Goal: Communication & Community: Answer question/provide support

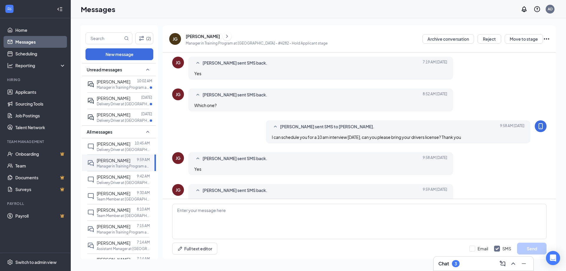
scroll to position [191, 0]
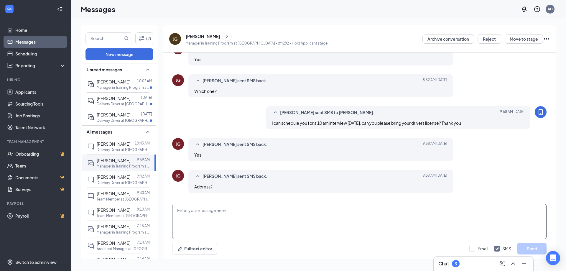
click at [250, 209] on textarea at bounding box center [359, 221] width 375 height 35
click at [261, 211] on textarea "You applied to the 3701 Lakeview Parkway Location." at bounding box center [359, 221] width 375 height 35
type textarea "You applied to the [STREET_ADDRESS] location."
click at [526, 247] on button "Send" at bounding box center [531, 249] width 29 height 12
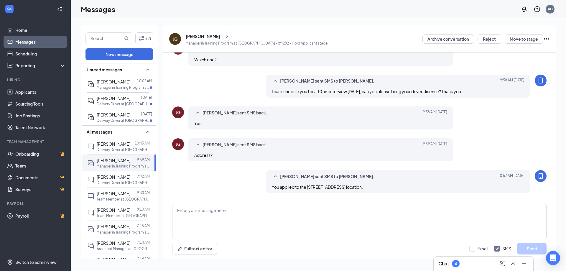
scroll to position [223, 0]
click at [130, 84] on div at bounding box center [133, 81] width 7 height 6
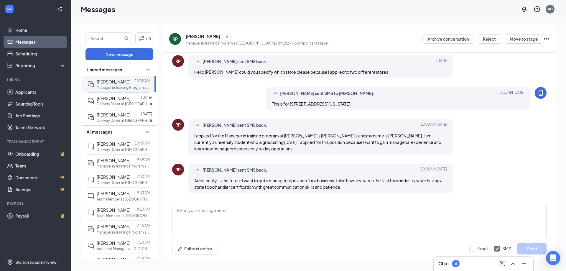
scroll to position [119, 0]
click at [263, 208] on textarea at bounding box center [359, 221] width 375 height 35
type textarea "Why did you leave your last food job?"
click at [525, 246] on button "Send" at bounding box center [531, 249] width 29 height 12
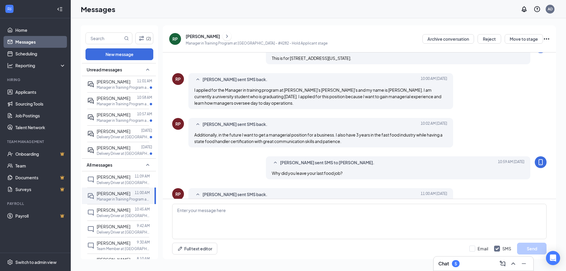
scroll to position [202, 0]
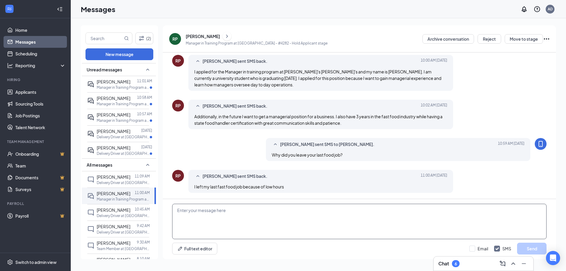
click at [188, 222] on textarea at bounding box center [359, 221] width 375 height 35
type textarea "Are you currently working?"
click at [527, 249] on button "Send" at bounding box center [531, 249] width 29 height 12
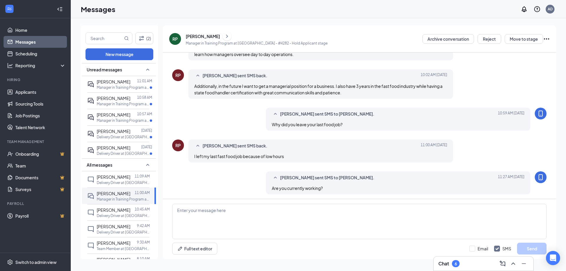
scroll to position [234, 0]
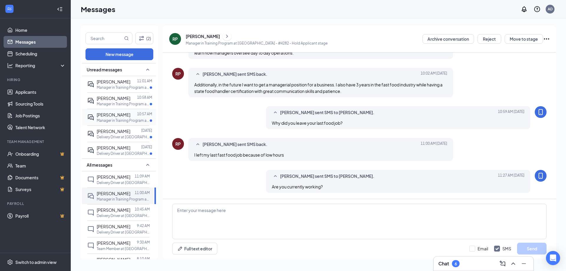
click at [120, 120] on p "Manager in Training Program at [GEOGRAPHIC_DATA] - #4282" at bounding box center [123, 120] width 53 height 5
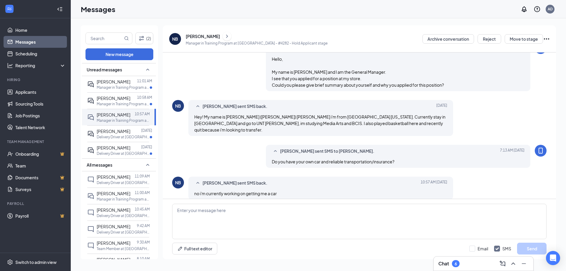
scroll to position [74, 0]
click at [245, 212] on textarea at bounding box center [359, 221] width 375 height 35
click at [487, 39] on button "Reject" at bounding box center [490, 38] width 24 height 9
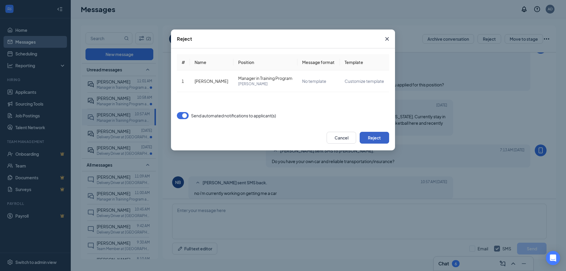
click at [378, 137] on button "Reject" at bounding box center [374, 138] width 29 height 12
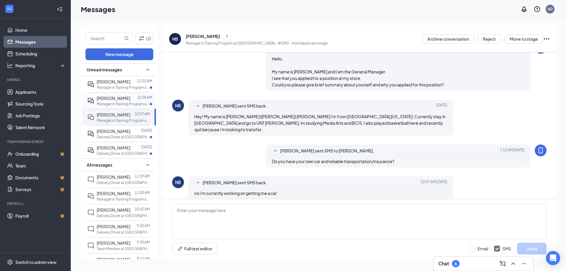
click at [111, 101] on div "[PERSON_NAME]" at bounding box center [114, 98] width 34 height 6
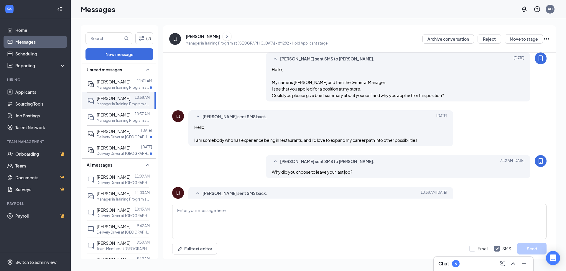
scroll to position [81, 0]
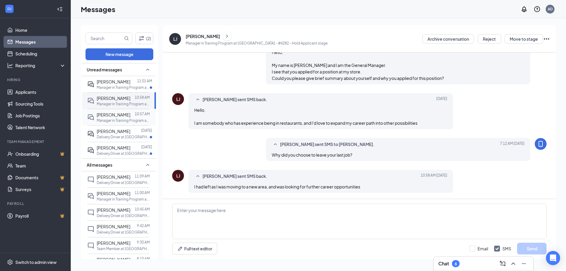
click at [106, 117] on div "Nathan Burks" at bounding box center [114, 114] width 34 height 6
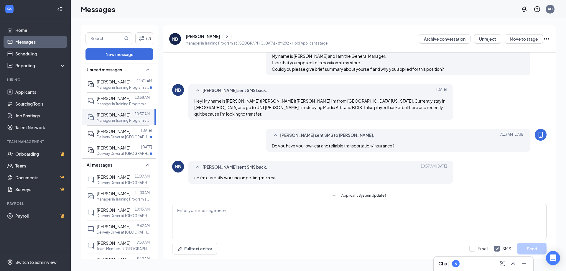
scroll to position [91, 0]
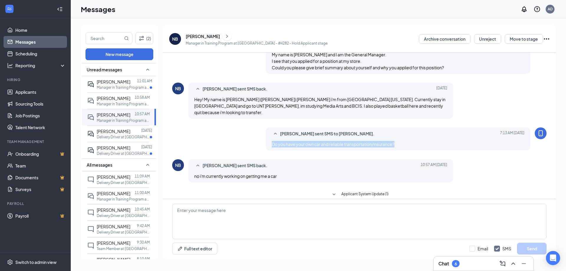
drag, startPoint x: 397, startPoint y: 136, endPoint x: 271, endPoint y: 139, distance: 125.7
click at [272, 141] on div "Do you have your own car and reliable transportation/insurance?" at bounding box center [398, 144] width 253 height 6
copy span "Do you have your own car and reliable transportation/insurance?"
click at [123, 92] on div "Jerrie Giffin 11:01 AM Manager in Training Program at Rowlett - #4282" at bounding box center [118, 84] width 62 height 16
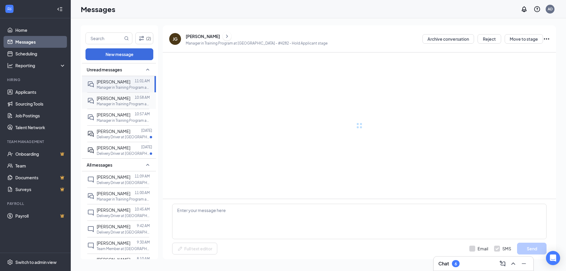
click at [121, 98] on span "[PERSON_NAME]" at bounding box center [114, 98] width 34 height 5
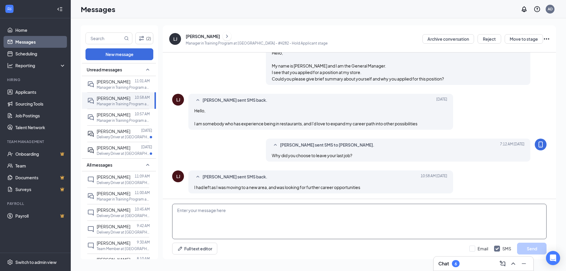
scroll to position [81, 0]
click at [265, 216] on textarea at bounding box center [359, 221] width 375 height 35
paste textarea "Do you have your own car and reliable transportation/insurance?"
type textarea "Do you have your own car and reliable transportation/insurance?"
click at [524, 247] on button "Send" at bounding box center [531, 249] width 29 height 12
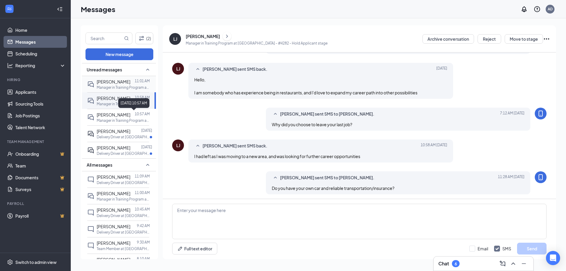
scroll to position [113, 0]
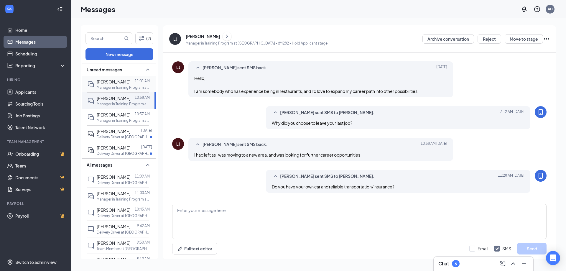
click at [111, 89] on p "Manager in Training Program at [GEOGRAPHIC_DATA] - #4282" at bounding box center [123, 87] width 53 height 5
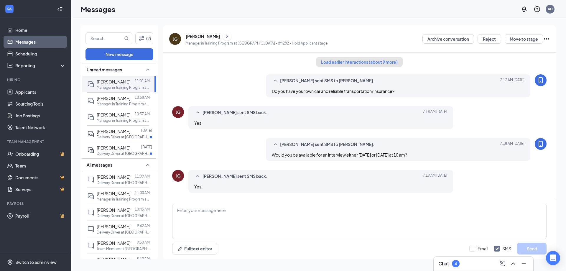
click at [357, 66] on button "Load earlier interactions (about 9 more)" at bounding box center [359, 61] width 87 height 9
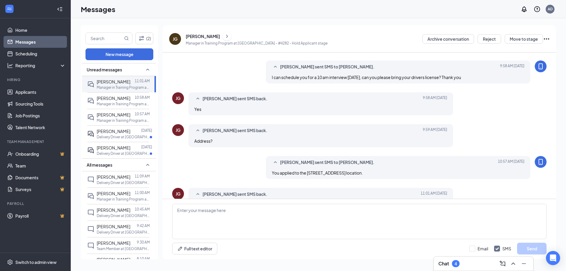
scroll to position [455, 0]
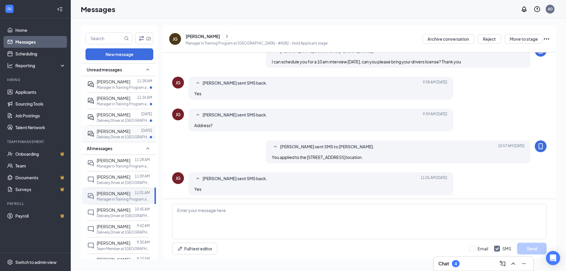
scroll to position [191, 0]
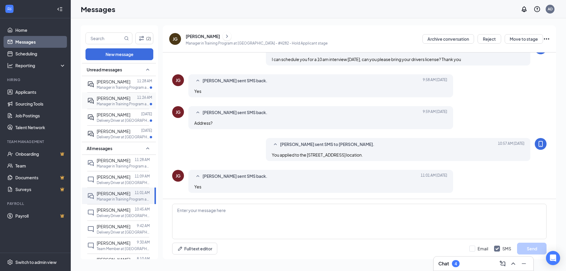
click at [126, 104] on p "Manager in Training Program at [GEOGRAPHIC_DATA] - #4282" at bounding box center [123, 103] width 53 height 5
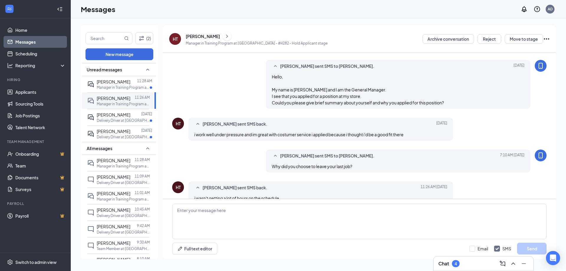
scroll to position [68, 0]
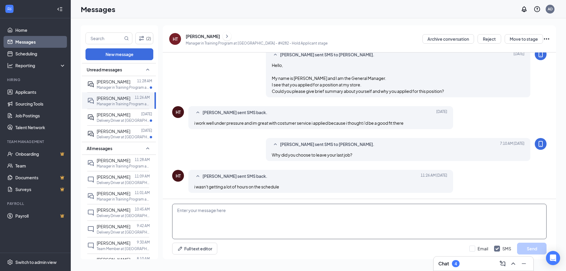
click at [250, 213] on textarea at bounding box center [359, 221] width 375 height 35
type textarea "Are you currently working?"
click at [535, 250] on button "Send" at bounding box center [531, 249] width 29 height 12
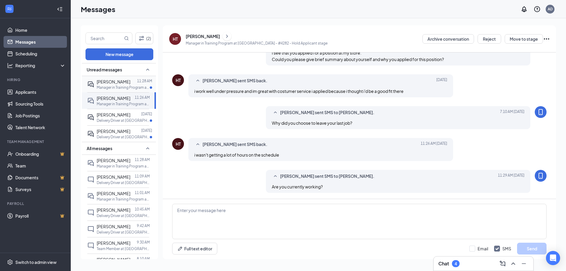
click at [115, 87] on p "Manager in Training Program at [GEOGRAPHIC_DATA] - #4282" at bounding box center [123, 87] width 53 height 5
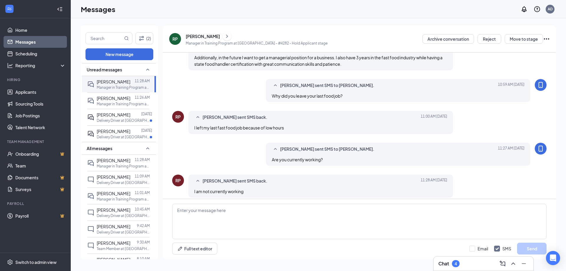
scroll to position [227, 0]
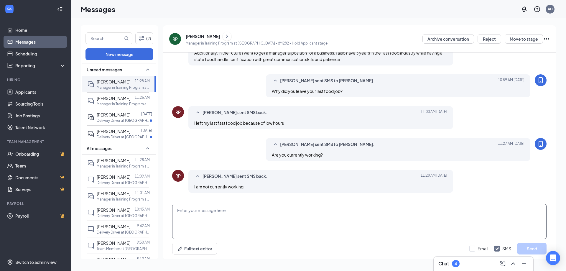
click at [227, 213] on textarea at bounding box center [359, 221] width 375 height 35
paste textarea "Do you have your own car and reliable transportation/insurance?"
type textarea "Do you have your own car and reliable transportation/insurance?"
click at [533, 249] on button "Send" at bounding box center [531, 249] width 29 height 12
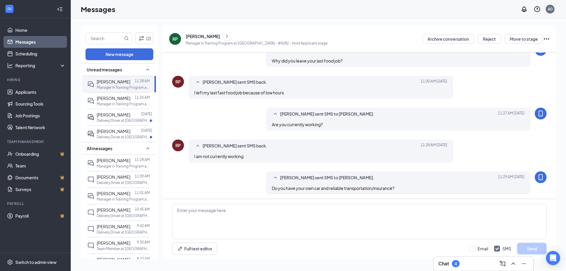
scroll to position [258, 0]
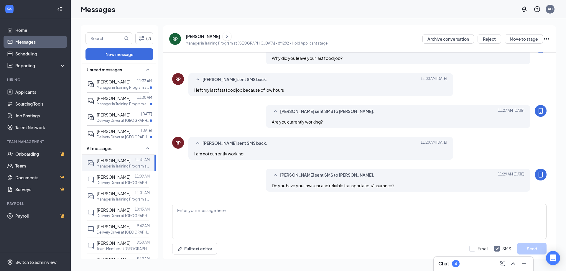
scroll to position [211, 0]
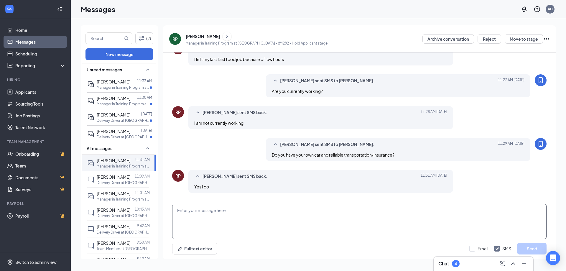
click at [218, 214] on textarea at bounding box center [359, 221] width 375 height 35
type textarea "Are you available for an interview this Thursday at 9:30 am?"
click at [525, 249] on button "Send" at bounding box center [531, 249] width 29 height 12
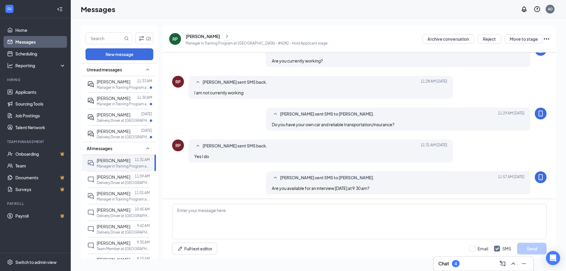
scroll to position [242, 0]
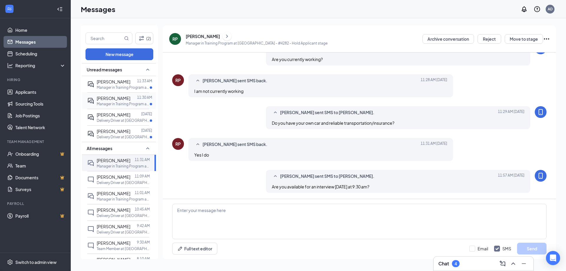
click at [117, 102] on p "Manager in Training Program at [GEOGRAPHIC_DATA] - #4282" at bounding box center [123, 103] width 53 height 5
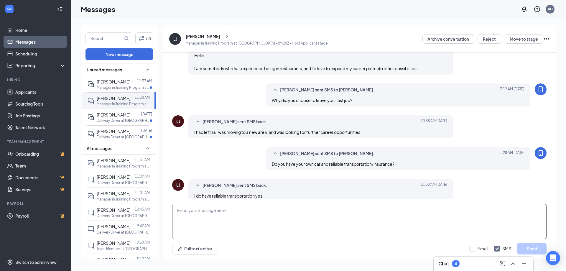
scroll to position [145, 0]
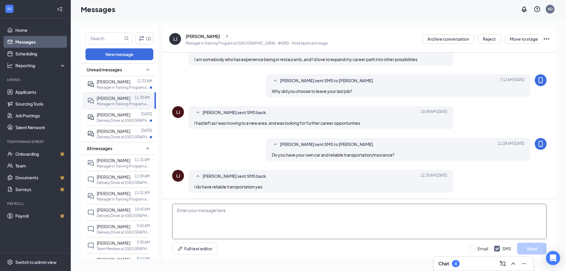
click at [232, 212] on textarea at bounding box center [359, 221] width 375 height 35
type textarea "Do you use uber or share a car to get to work?"
click at [531, 251] on button "Send" at bounding box center [531, 249] width 29 height 12
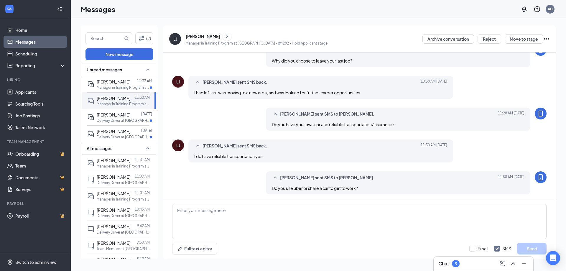
scroll to position [176, 0]
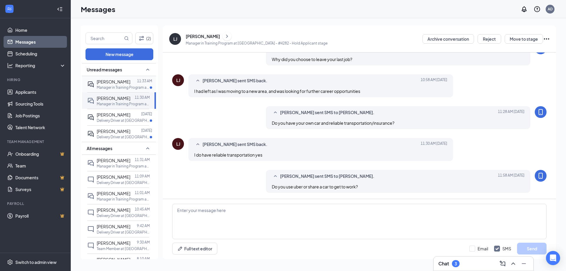
click at [112, 86] on p "Manager in Training Program at [GEOGRAPHIC_DATA] - #4282" at bounding box center [123, 87] width 53 height 5
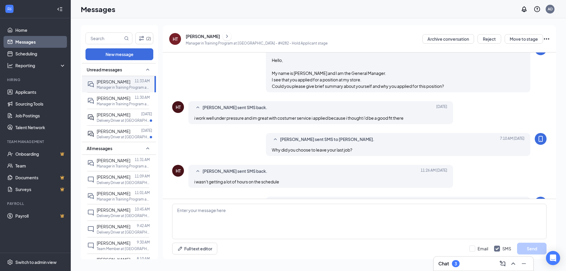
scroll to position [132, 0]
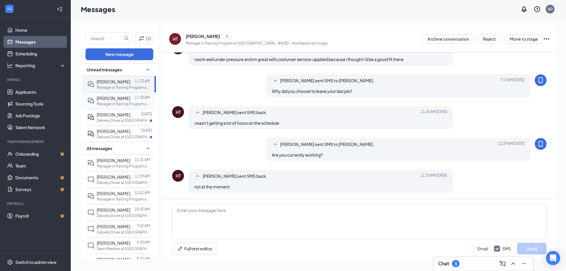
click at [127, 107] on div "Lucas Jackowski 11:30 AM Manager in Training Program at Rowlett - #4282" at bounding box center [118, 100] width 62 height 17
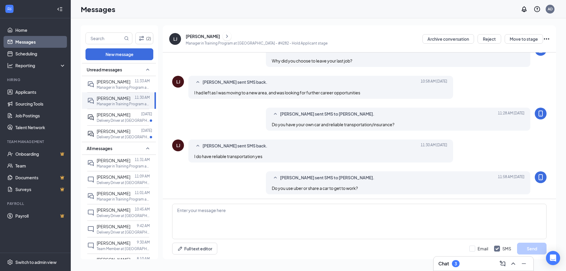
scroll to position [195, 0]
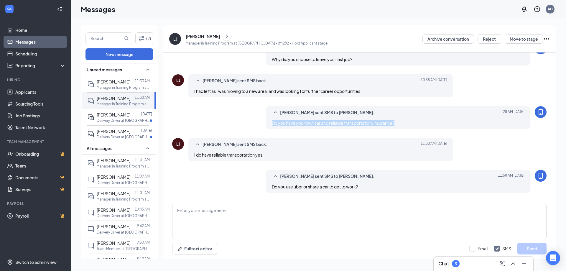
drag, startPoint x: 396, startPoint y: 123, endPoint x: 269, endPoint y: 127, distance: 127.2
click at [269, 127] on div "Allen Duong sent SMS to Lucas Jackowski. Today 11:28 AM Do you have your own ca…" at bounding box center [398, 117] width 265 height 23
copy span "Do you have your own car and reliable transportation/insurance?"
click at [123, 86] on p "Manager in Training Program at [GEOGRAPHIC_DATA] - #4282" at bounding box center [123, 87] width 53 height 5
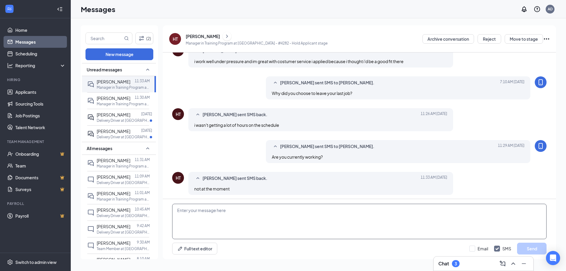
scroll to position [132, 0]
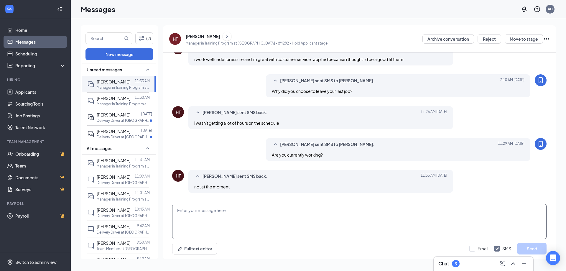
click at [233, 209] on textarea at bounding box center [359, 221] width 375 height 35
paste textarea "Do you have your own car and reliable transportation/insurance?"
type textarea "Do you have your own car and reliable transportation/insurance?"
click at [533, 248] on button "Send" at bounding box center [531, 249] width 29 height 12
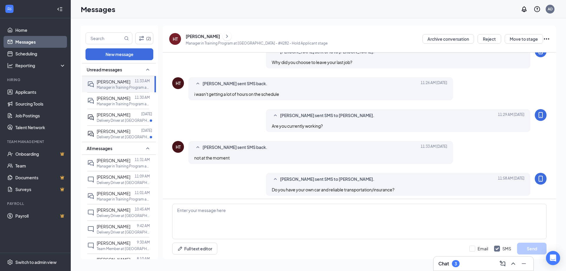
scroll to position [163, 0]
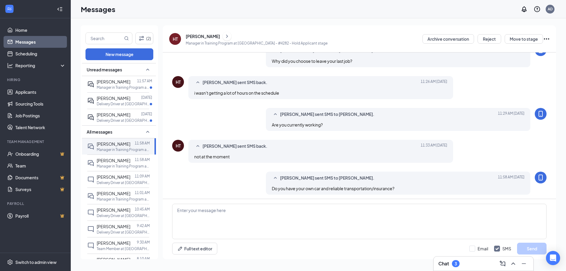
scroll to position [182, 0]
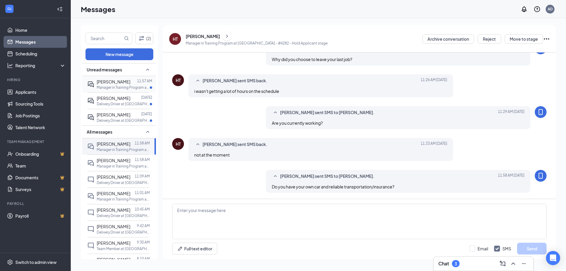
click at [122, 86] on p "Manager in Training Program at [GEOGRAPHIC_DATA] - #4282" at bounding box center [123, 87] width 53 height 5
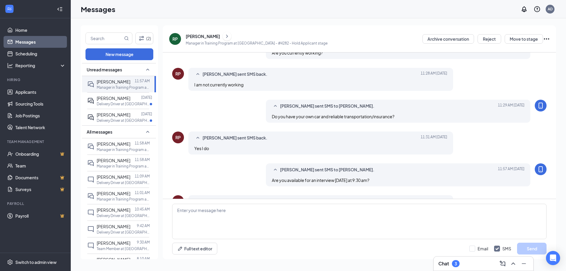
scroll to position [211, 0]
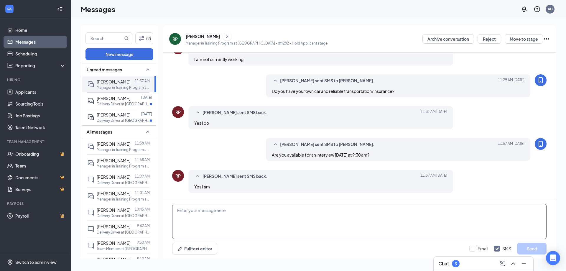
click at [221, 212] on textarea at bounding box center [359, 221] width 375 height 35
type textarea "I will schedule you in for an interview, thank you."
click at [528, 248] on button "Send" at bounding box center [531, 249] width 29 height 12
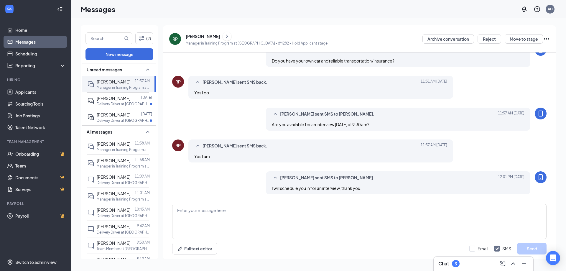
scroll to position [242, 0]
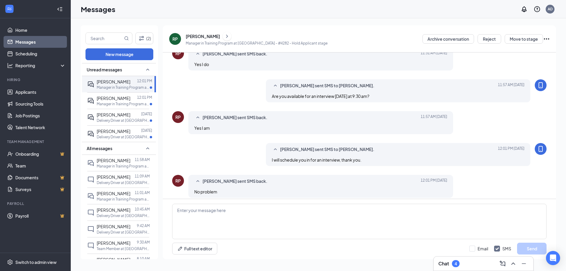
scroll to position [191, 0]
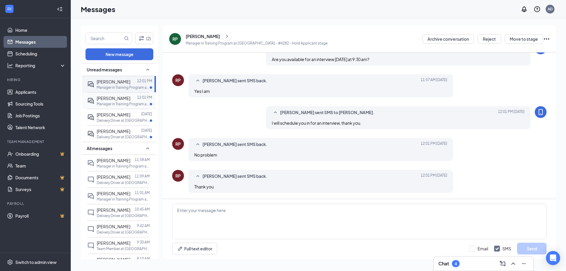
click at [113, 103] on p "Manager in Training Program at [GEOGRAPHIC_DATA] - #4282" at bounding box center [123, 103] width 53 height 5
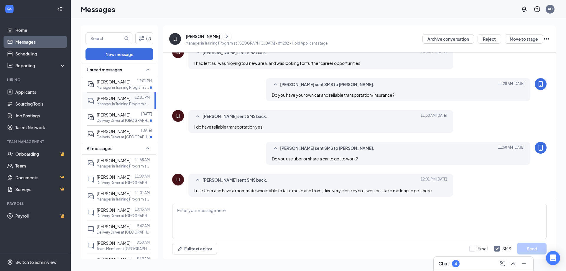
scroll to position [210, 0]
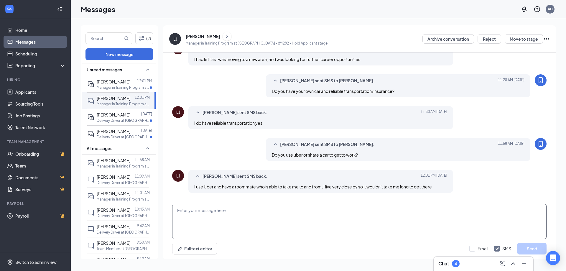
click at [233, 210] on textarea at bounding box center [359, 221] width 375 height 35
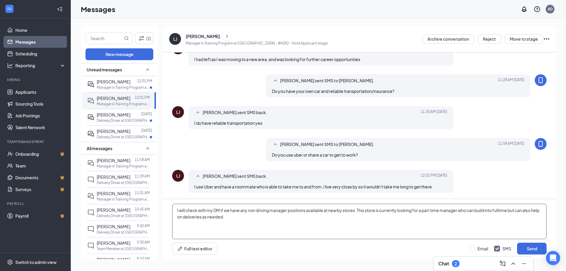
click at [192, 217] on textarea "I will check with my DM if we have any non driving manager positions available …" at bounding box center [359, 221] width 375 height 35
click at [264, 213] on textarea "I will check with my DM if we have any non driving manager positions available …" at bounding box center [359, 221] width 375 height 35
click at [257, 217] on textarea "I will check with my DM if we have any non driving manager positions available …" at bounding box center [359, 221] width 375 height 35
click at [359, 211] on textarea "I will check with my DM if we have any non driving manager positions available …" at bounding box center [359, 221] width 375 height 35
click at [424, 211] on textarea "I will check with my DM if we have any non driving manager positions available …" at bounding box center [359, 221] width 375 height 35
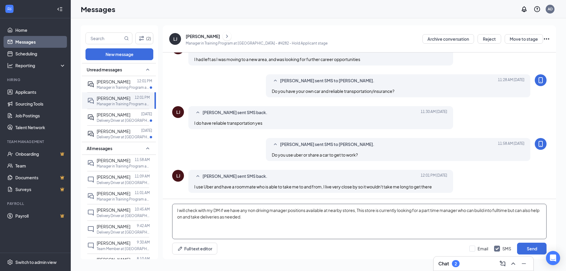
drag, startPoint x: 511, startPoint y: 211, endPoint x: 461, endPoint y: 211, distance: 49.8
click at [461, 211] on textarea "I will check with my DM if we have any non driving manager positions available …" at bounding box center [359, 221] width 375 height 35
click at [508, 211] on textarea "I will check with my DM if we have any non driving manager positions available …" at bounding box center [359, 221] width 375 height 35
click at [245, 216] on textarea "I will check with my DM if we have any non driving manager positions available …" at bounding box center [359, 221] width 375 height 35
type textarea "I will check with my DM if we have any non driving manager positions available …"
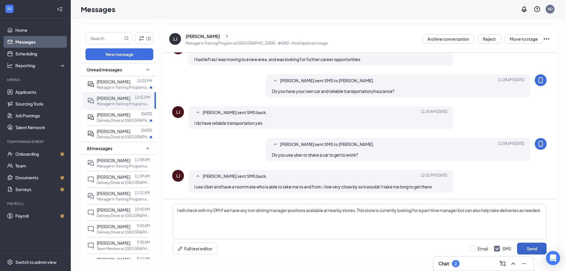
click at [533, 247] on button "Send" at bounding box center [531, 249] width 29 height 12
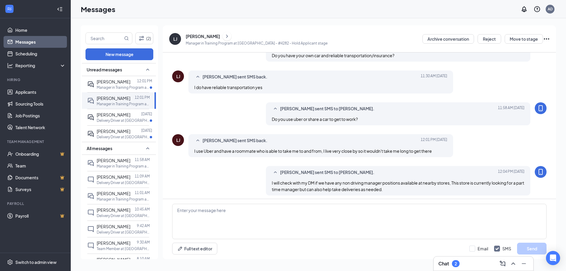
scroll to position [248, 0]
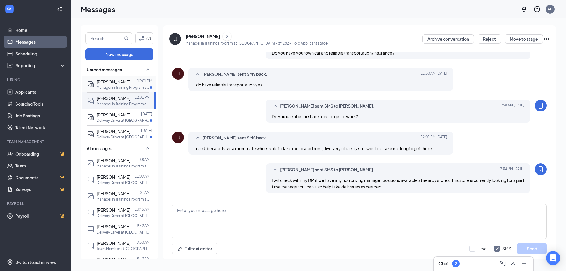
click at [113, 84] on div "[PERSON_NAME]" at bounding box center [114, 81] width 34 height 6
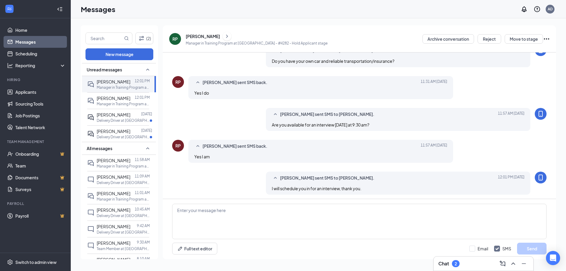
scroll to position [191, 0]
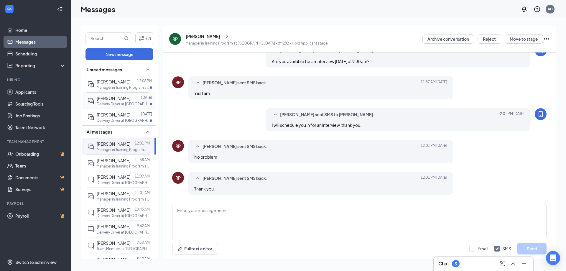
scroll to position [191, 0]
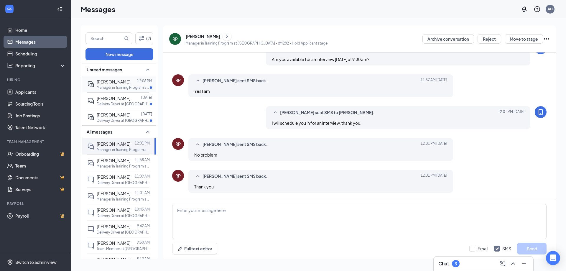
click at [102, 87] on p "Manager in Training Program at [GEOGRAPHIC_DATA] - #4282" at bounding box center [123, 87] width 53 height 5
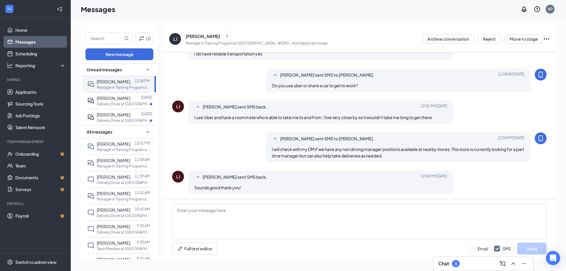
scroll to position [237, 0]
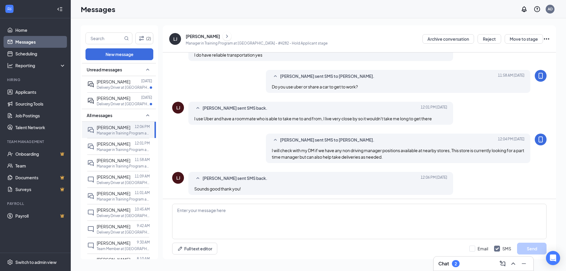
scroll to position [237, 0]
